Goal: Task Accomplishment & Management: Complete application form

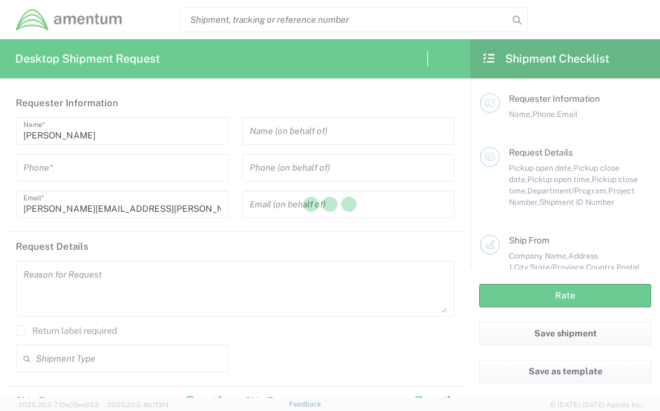
type input "[GEOGRAPHIC_DATA]"
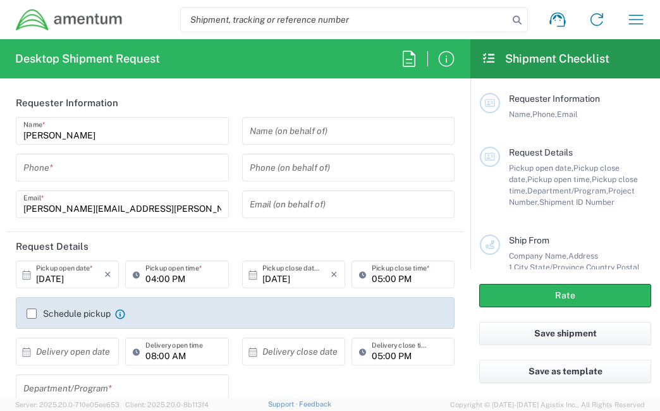
type input "CORP"
click at [115, 166] on input "tel" at bounding box center [122, 168] width 198 height 22
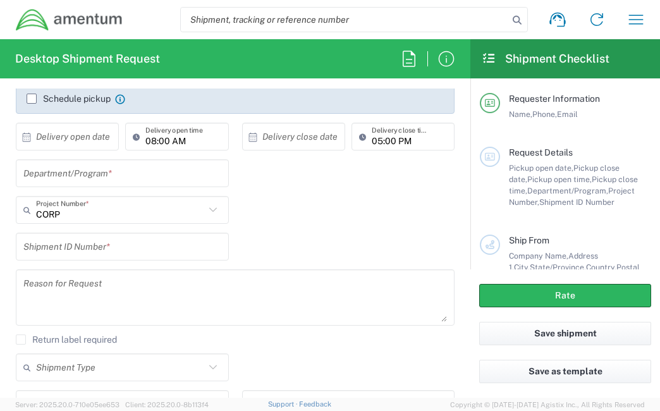
scroll to position [253, 0]
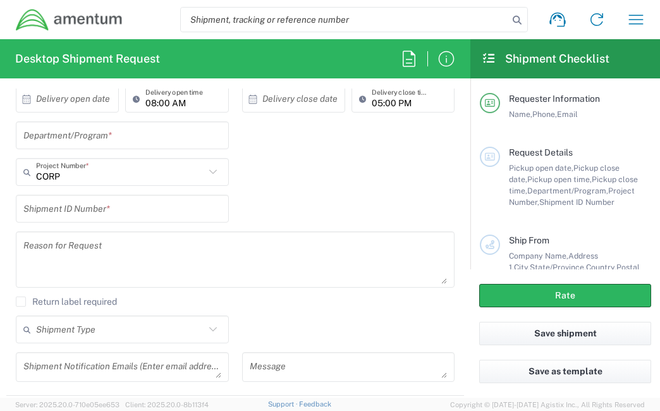
type input "2403856004"
click at [177, 135] on input "text" at bounding box center [122, 135] width 198 height 22
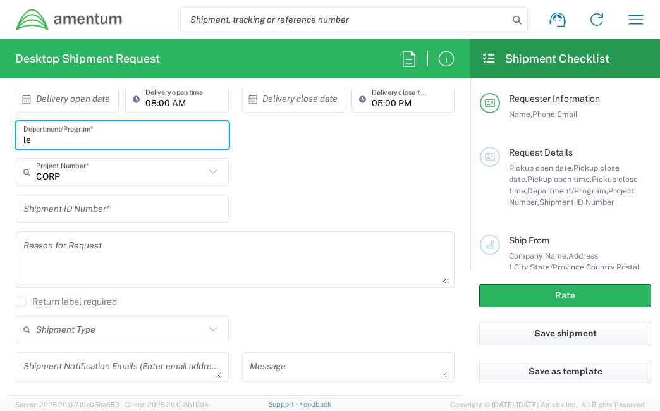
type input "l"
type input "Legal G&A"
click at [185, 175] on input "text" at bounding box center [120, 172] width 169 height 22
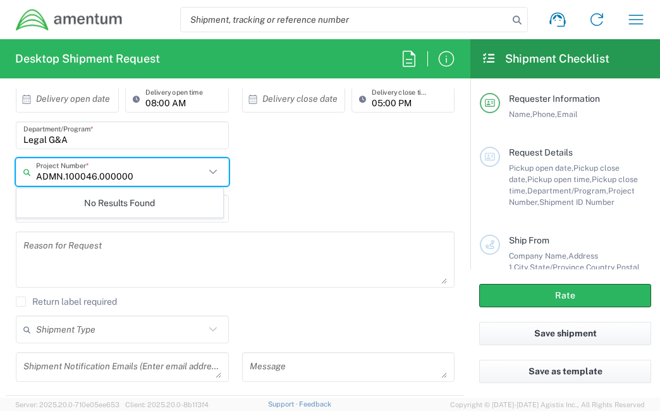
type input "ADMN.100046.00000"
drag, startPoint x: 152, startPoint y: 180, endPoint x: 37, endPoint y: 171, distance: 115.4
click at [37, 171] on input "ADMN.100046.00000" at bounding box center [120, 172] width 169 height 22
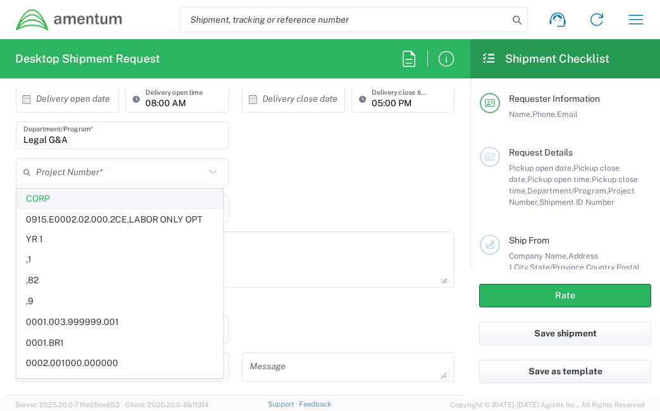
click at [69, 200] on span "CORP" at bounding box center [119, 199] width 205 height 20
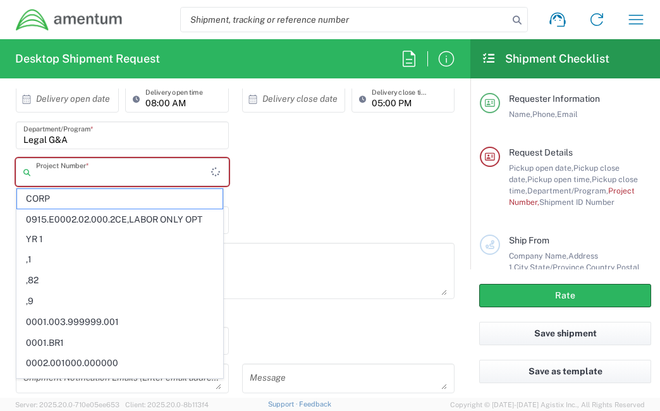
click at [71, 173] on input "text" at bounding box center [123, 172] width 175 height 22
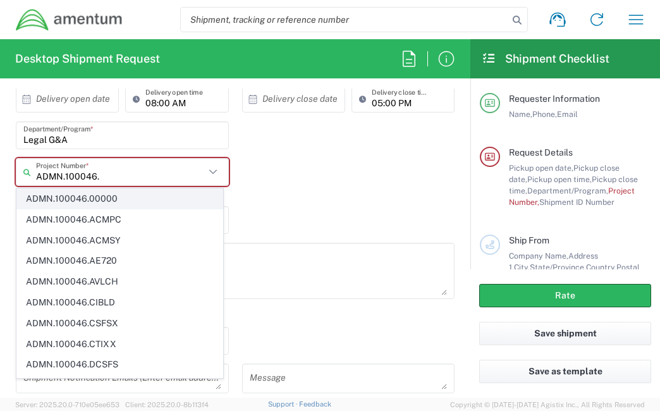
click at [92, 190] on span "ADMN.100046.00000" at bounding box center [119, 199] width 205 height 20
type input "ADMN.100046.00000"
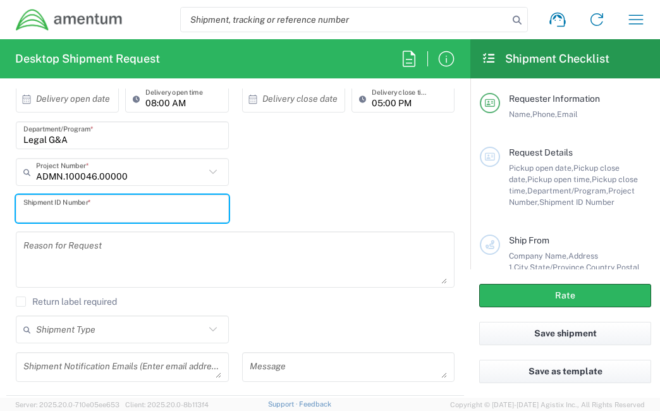
click at [112, 212] on input "text" at bounding box center [122, 209] width 198 height 22
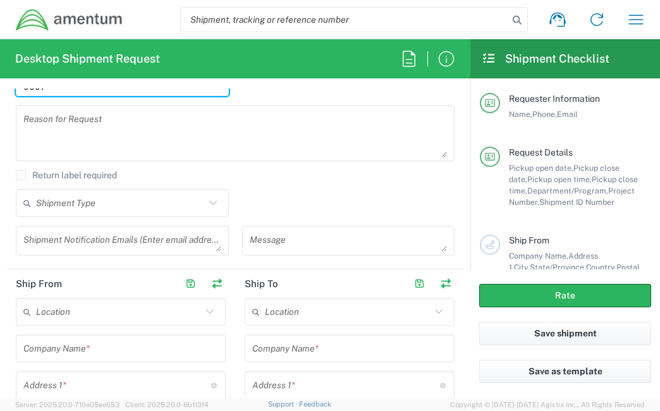
scroll to position [442, 0]
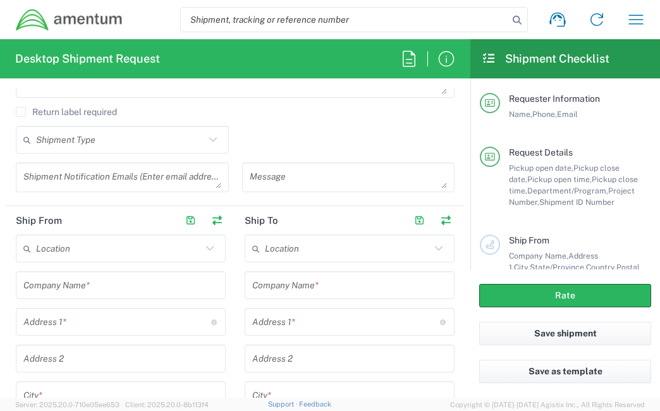
type input "0001"
click at [104, 285] on input "text" at bounding box center [120, 285] width 195 height 22
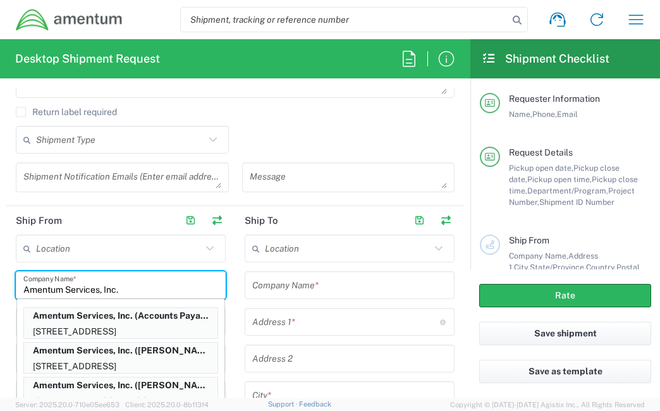
type input "Amentum Services, Inc."
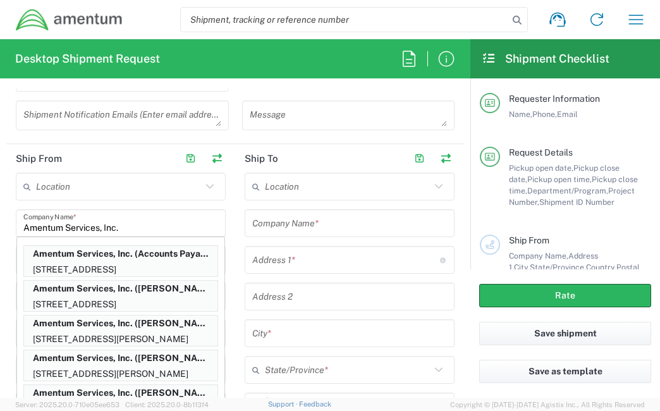
scroll to position [569, 0]
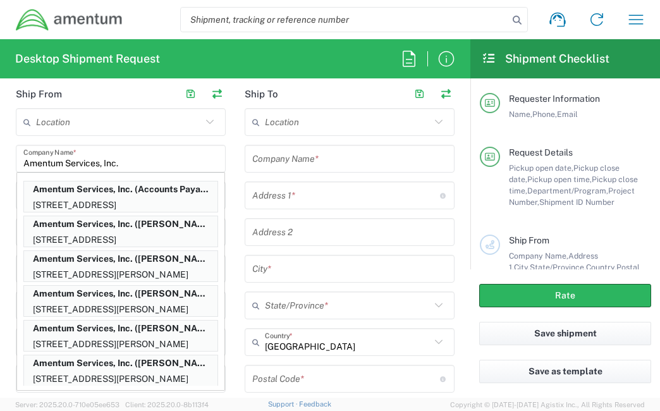
click at [226, 166] on main "Location [PHONE_NUMBER] [PHONE_NUMBER] [PHONE_NUMBER] [PHONE_NUMBER] [PHONE_NUM…" at bounding box center [120, 338] width 229 height 460
click at [159, 159] on input "Amentum Services, Inc." at bounding box center [120, 159] width 195 height 22
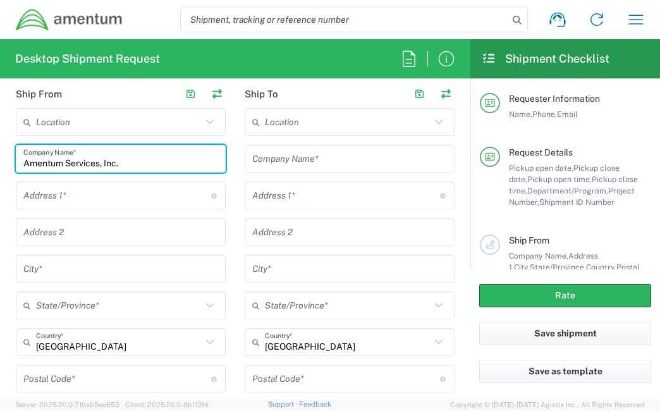
click at [95, 195] on input "text" at bounding box center [117, 196] width 188 height 22
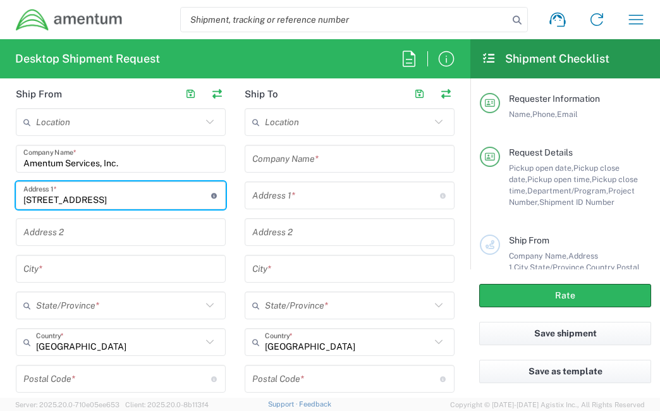
type input "[STREET_ADDRESS]"
click at [82, 258] on input "text" at bounding box center [120, 269] width 195 height 22
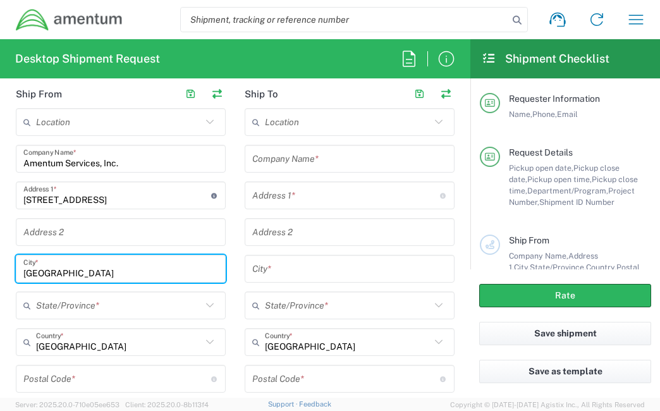
type input "[GEOGRAPHIC_DATA]"
click at [109, 304] on input "text" at bounding box center [119, 305] width 166 height 22
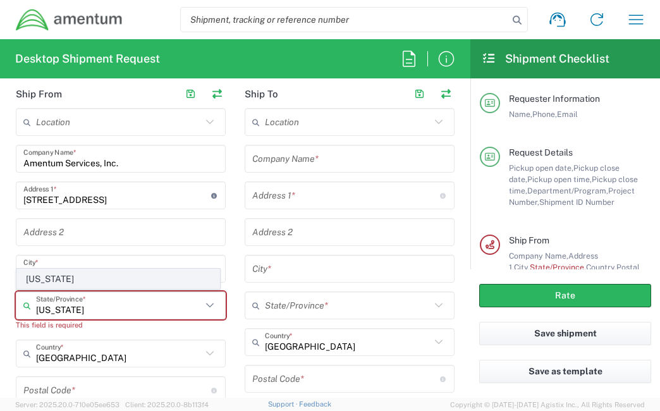
type input "[US_STATE]"
click at [58, 279] on span "[US_STATE]" at bounding box center [118, 279] width 202 height 20
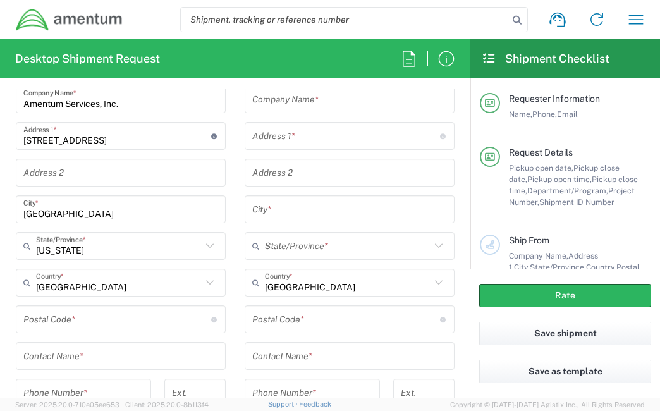
scroll to position [695, 0]
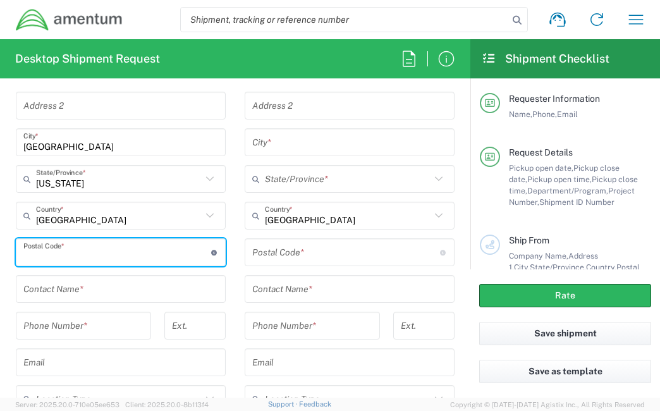
click at [56, 255] on input "undefined" at bounding box center [117, 252] width 188 height 22
type input "21718"
click at [88, 289] on input "text" at bounding box center [120, 289] width 195 height 22
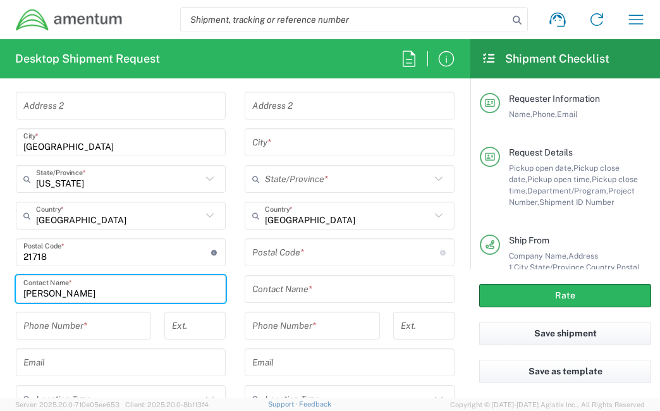
type input "[PERSON_NAME]"
click at [85, 329] on input "tel" at bounding box center [83, 326] width 120 height 22
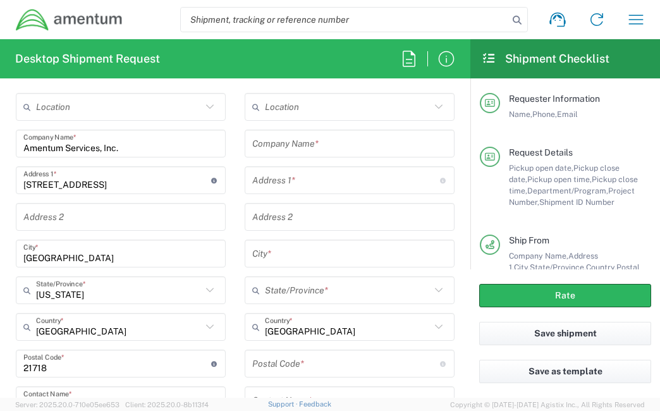
scroll to position [569, 0]
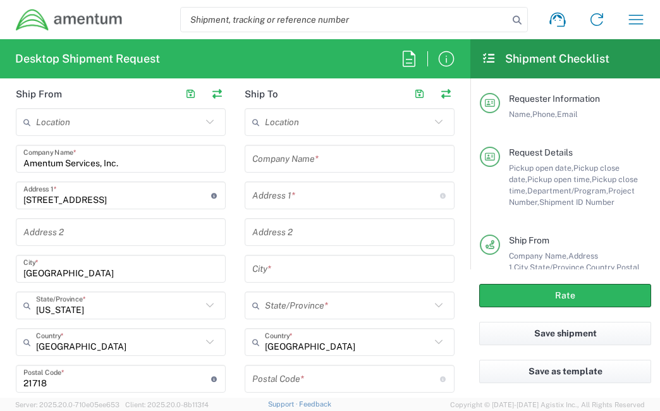
type input "2403856004"
click at [335, 154] on input "text" at bounding box center [349, 159] width 195 height 22
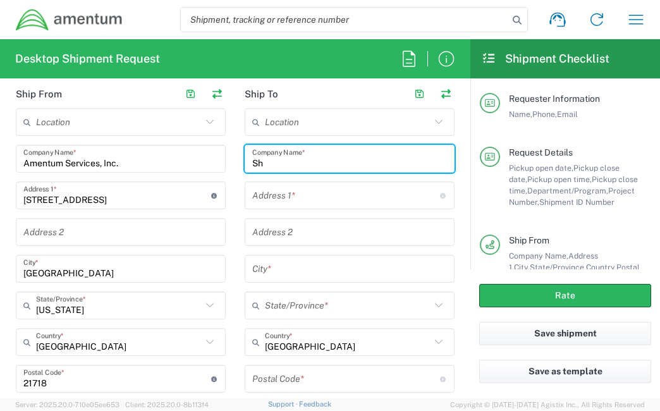
type input "S"
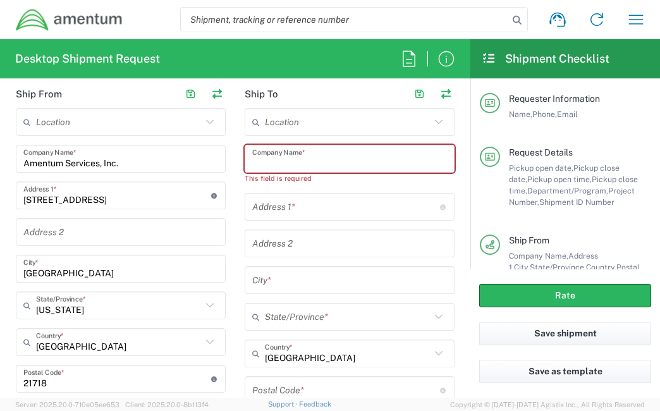
type input "A"
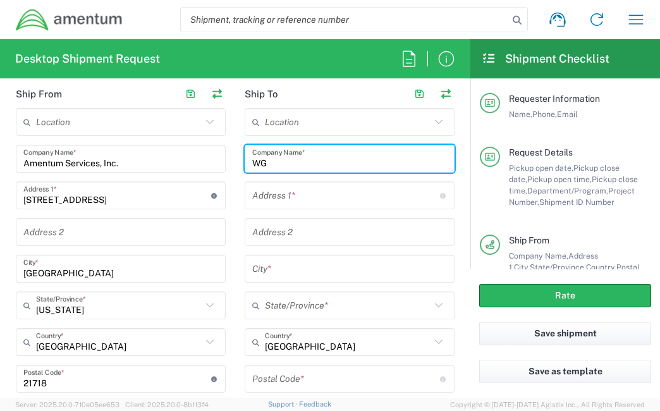
type input "W"
type input "URS Federal Services International, Inc."
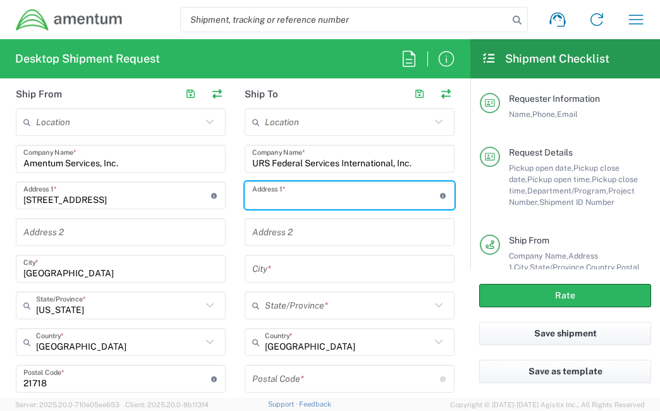
click at [351, 194] on input "text" at bounding box center [346, 196] width 188 height 22
type input "Shirin [STREET_ADDRESS]"
click at [335, 227] on input "text" at bounding box center [349, 232] width 195 height 22
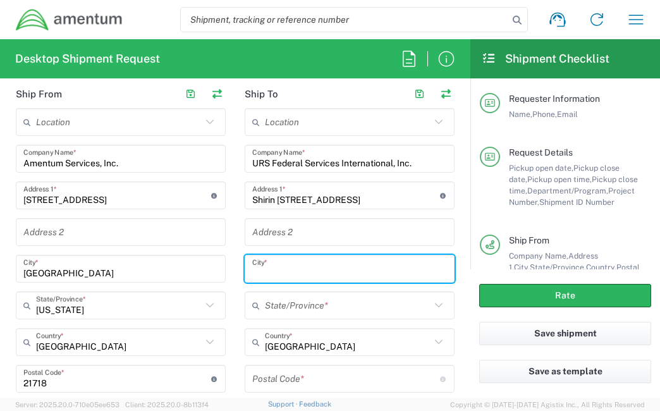
click at [317, 266] on input "text" at bounding box center [349, 269] width 195 height 22
click at [311, 350] on input "text" at bounding box center [348, 342] width 166 height 22
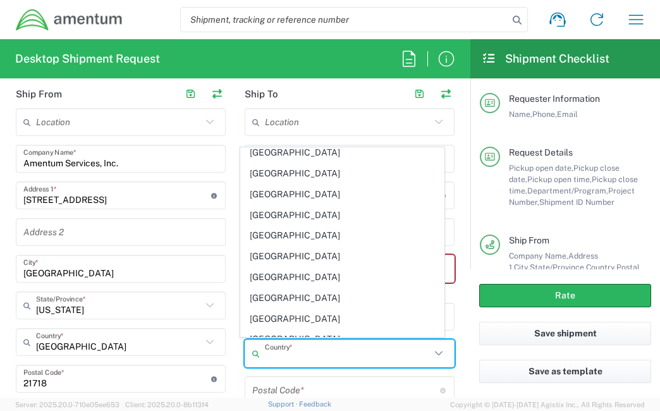
scroll to position [253, 0]
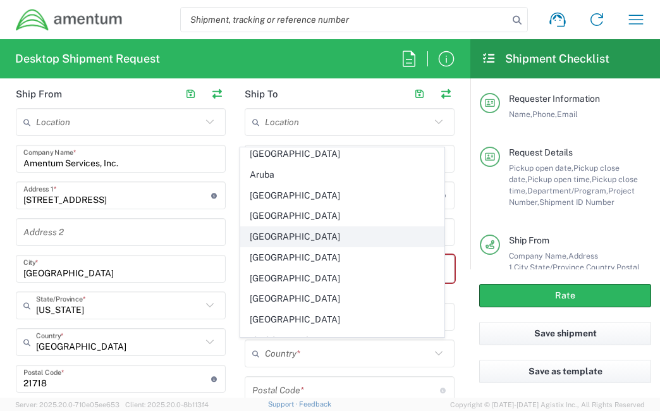
click at [271, 233] on span "[GEOGRAPHIC_DATA]" at bounding box center [342, 237] width 202 height 20
type input "[GEOGRAPHIC_DATA]"
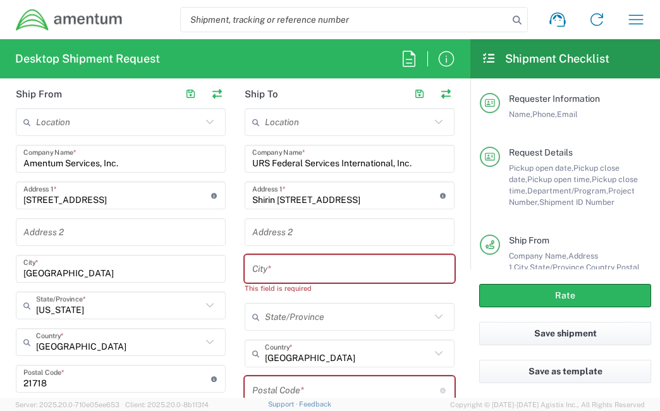
click at [266, 266] on input "text" at bounding box center [349, 269] width 195 height 22
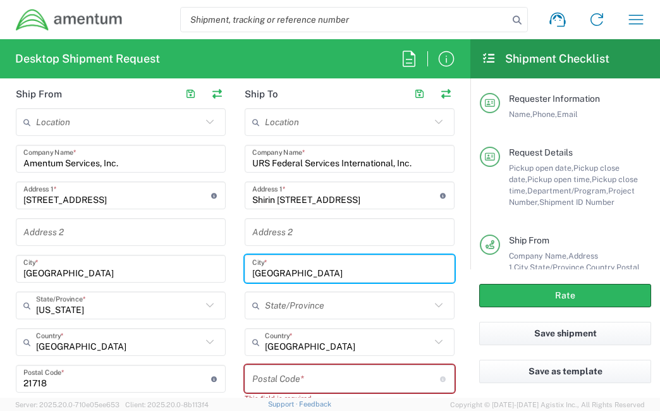
type input "[GEOGRAPHIC_DATA]"
click at [312, 308] on input "text" at bounding box center [348, 305] width 166 height 22
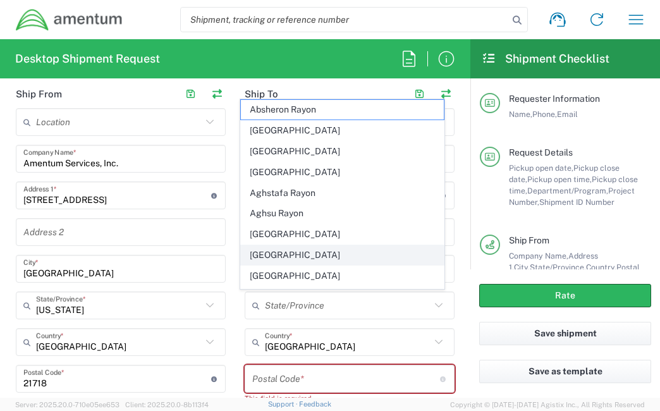
click at [288, 252] on span "[GEOGRAPHIC_DATA]" at bounding box center [342, 255] width 202 height 20
type input "[GEOGRAPHIC_DATA]"
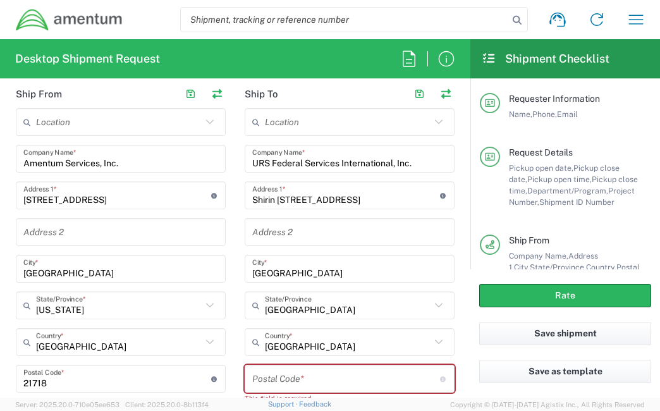
scroll to position [632, 0]
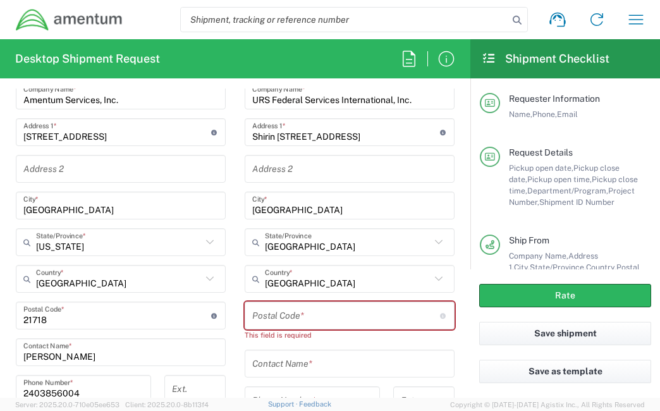
click at [324, 312] on input "undefined" at bounding box center [346, 316] width 188 height 22
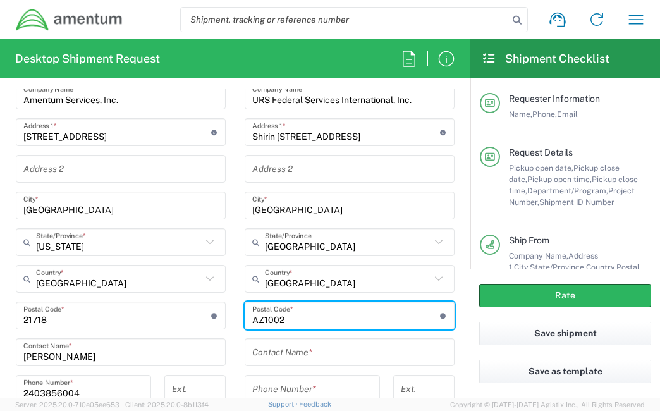
type input "AZ1002"
click at [310, 356] on input "text" at bounding box center [349, 352] width 195 height 22
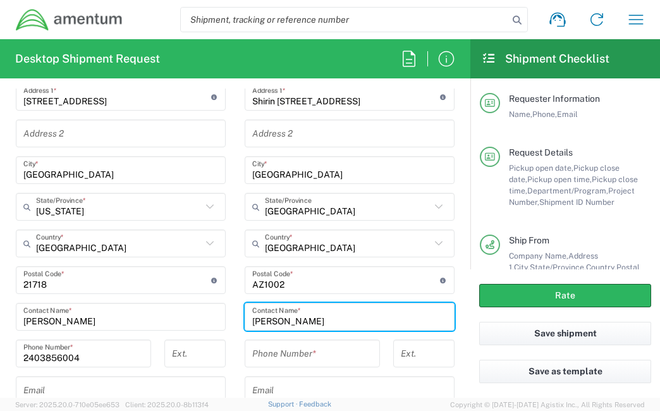
scroll to position [695, 0]
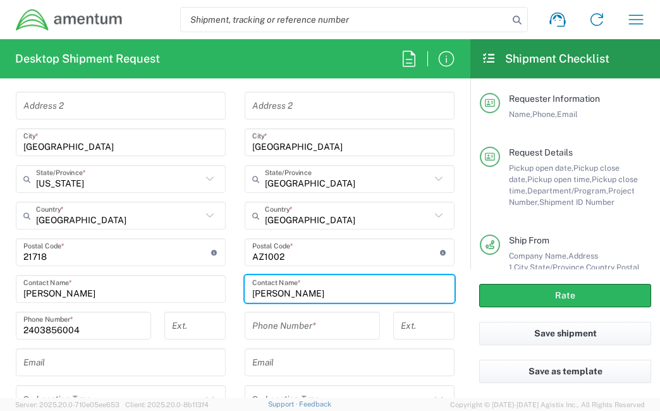
type input "[PERSON_NAME]"
click at [292, 321] on input "tel" at bounding box center [312, 326] width 120 height 22
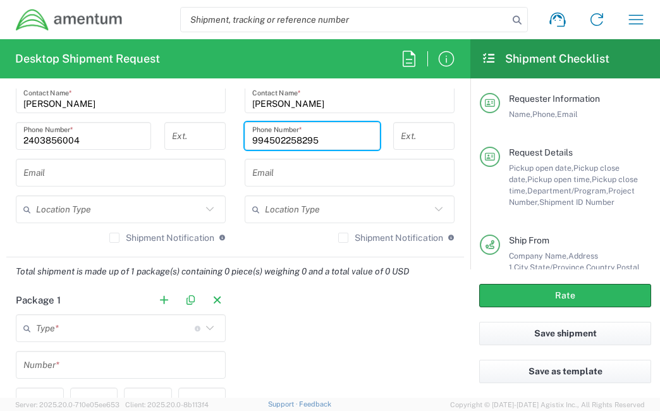
scroll to position [948, 0]
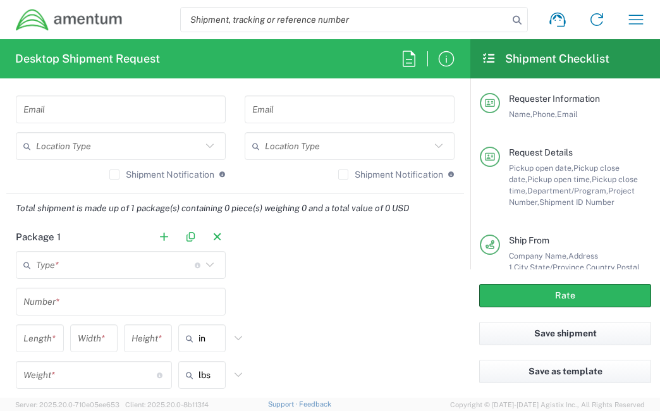
type input "994502258295"
click at [171, 265] on input "text" at bounding box center [115, 265] width 159 height 22
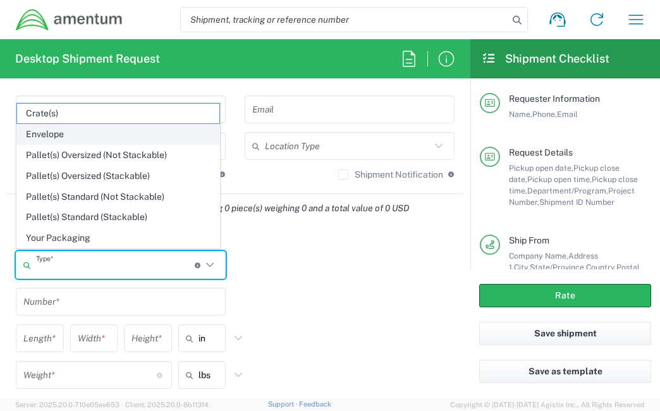
click at [91, 131] on span "Envelope" at bounding box center [118, 134] width 202 height 20
type input "Envelope"
type input "1"
type input "9.5"
type input "12.5"
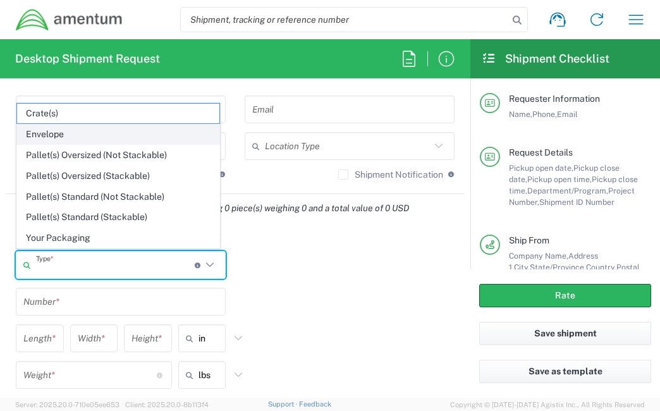
type input "0.25"
type input "1"
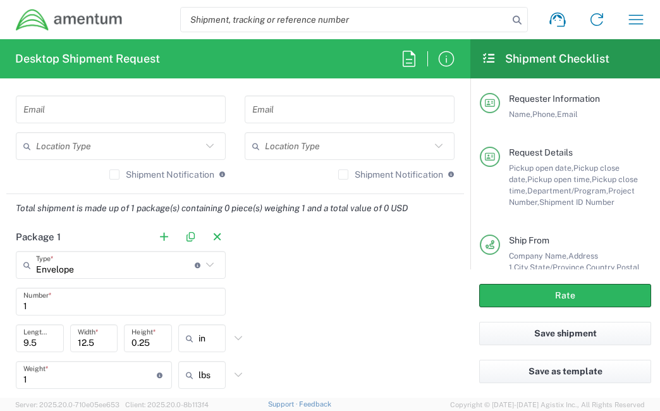
scroll to position [1074, 0]
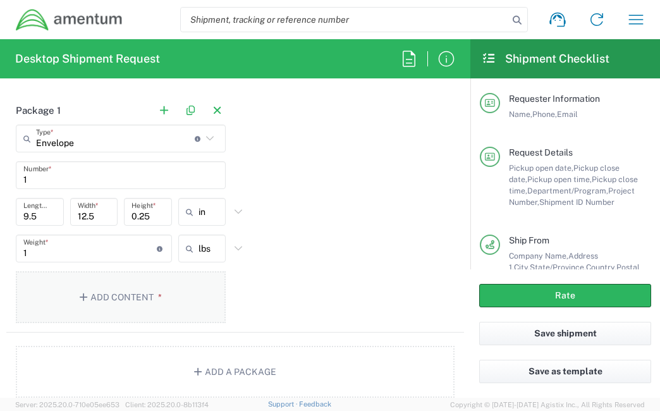
click at [126, 284] on button "Add Content *" at bounding box center [121, 297] width 210 height 52
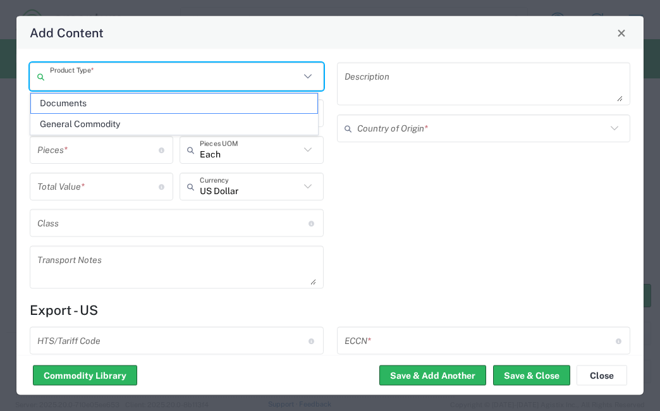
click at [148, 85] on input "text" at bounding box center [175, 76] width 250 height 22
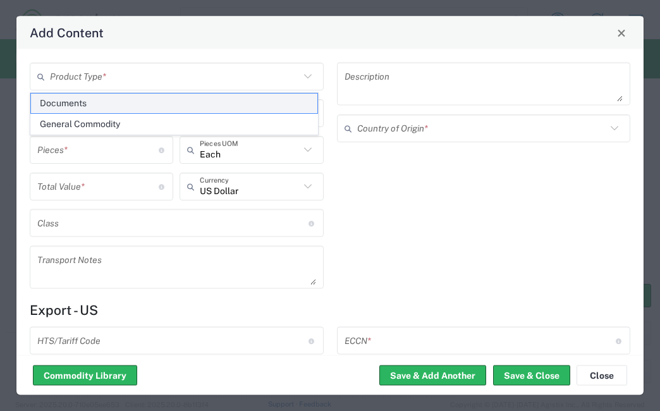
click at [124, 100] on span "Documents" at bounding box center [174, 104] width 286 height 20
type input "Documents"
type input "1"
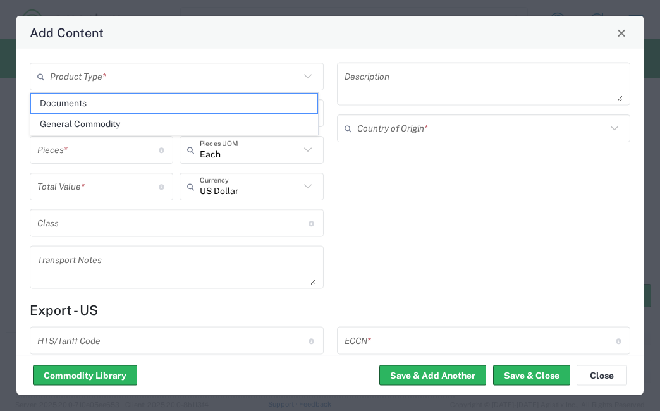
type textarea "Documents"
type input "[GEOGRAPHIC_DATA]"
type input "0000.00.0000"
type input "FTR Exemption"
type input "0000"
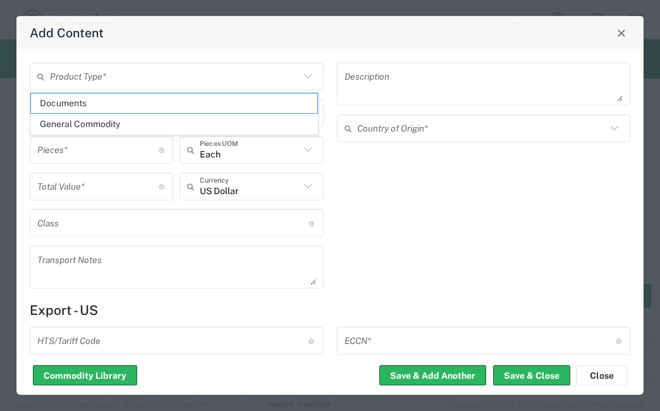
type input "0000.00.0000"
type input "30.37(a)"
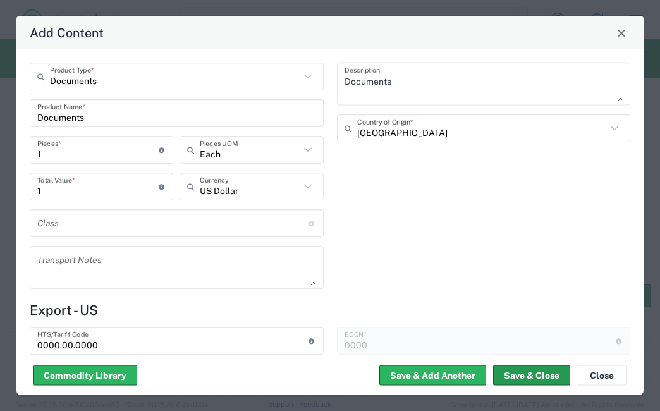
click at [531, 376] on button "Save & Close" at bounding box center [531, 375] width 77 height 20
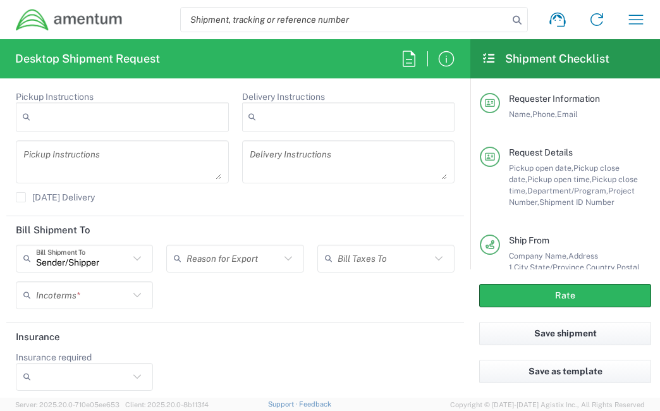
scroll to position [1775, 0]
click at [123, 288] on input "text" at bounding box center [82, 293] width 93 height 22
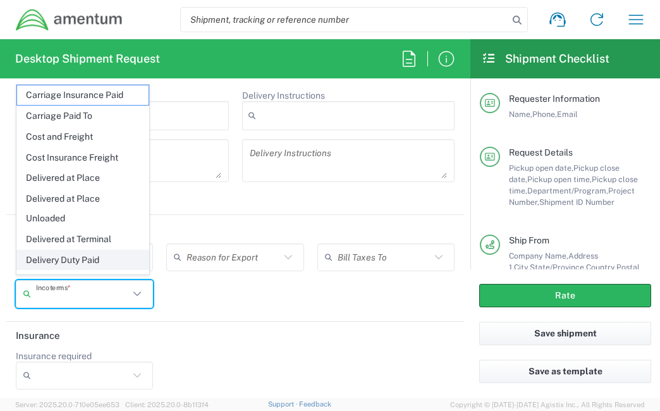
click at [102, 252] on span "Delivery Duty Paid" at bounding box center [82, 260] width 131 height 20
type input "Sender/Shipper"
type input "Delivery Duty Paid"
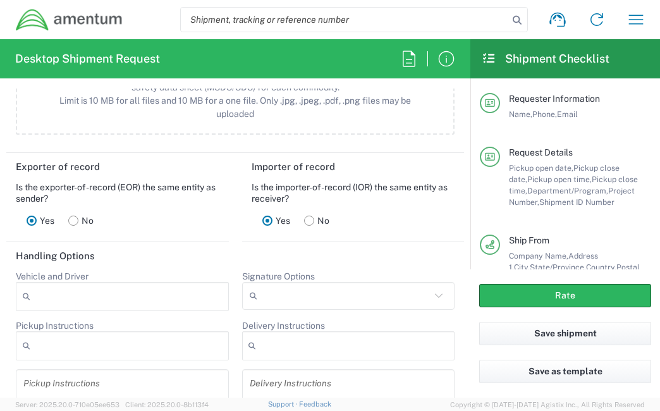
scroll to position [1522, 0]
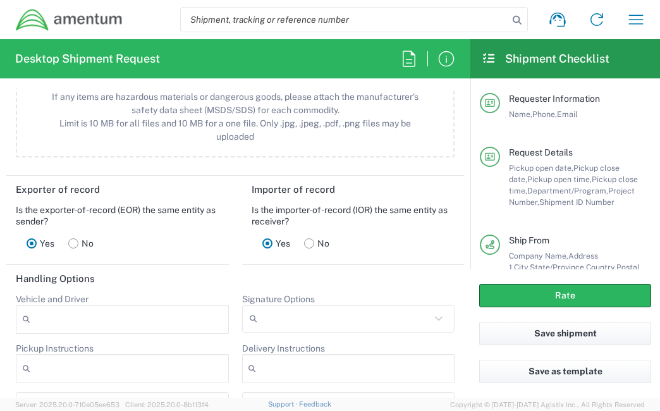
click at [304, 240] on rect at bounding box center [308, 242] width 9 height 9
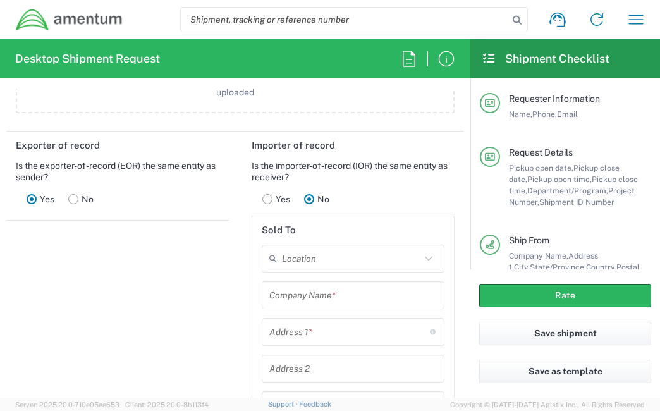
scroll to position [1585, 0]
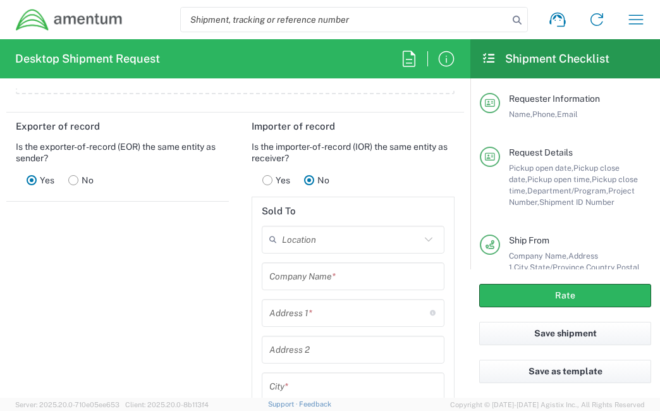
click at [262, 176] on rect at bounding box center [266, 179] width 9 height 9
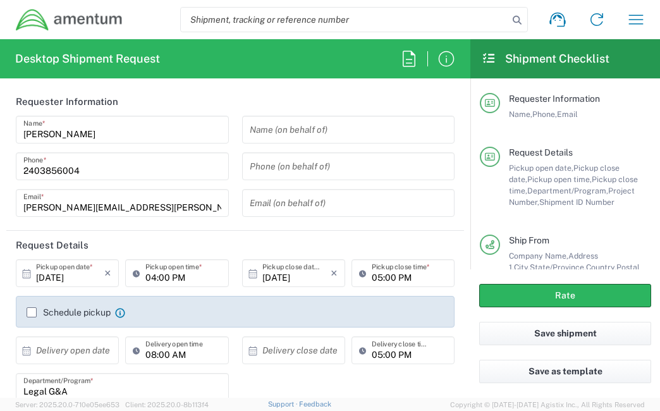
scroll to position [0, 0]
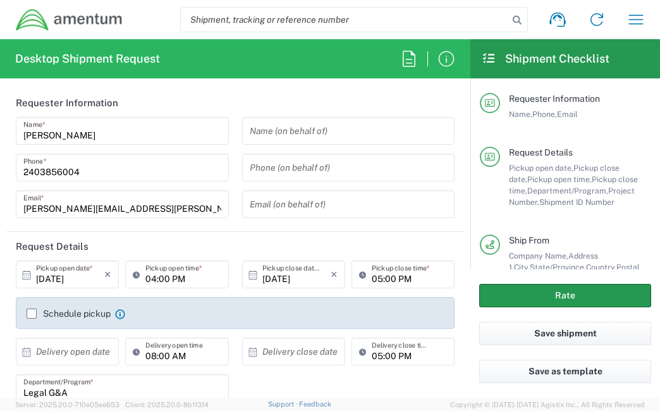
click at [537, 299] on button "Rate" at bounding box center [565, 295] width 172 height 23
